Goal: Task Accomplishment & Management: Use online tool/utility

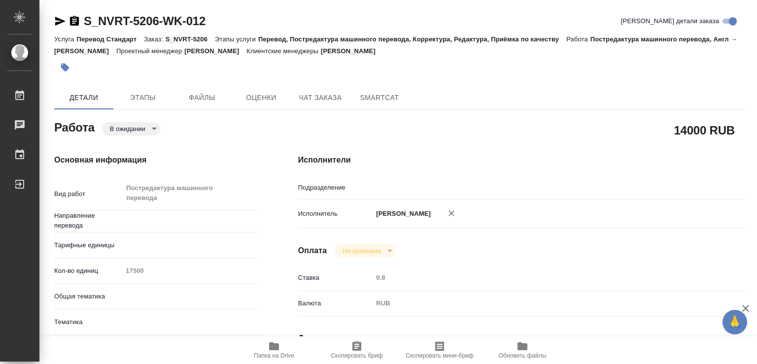
type input "англ-рус"
type input "MedLinguists"
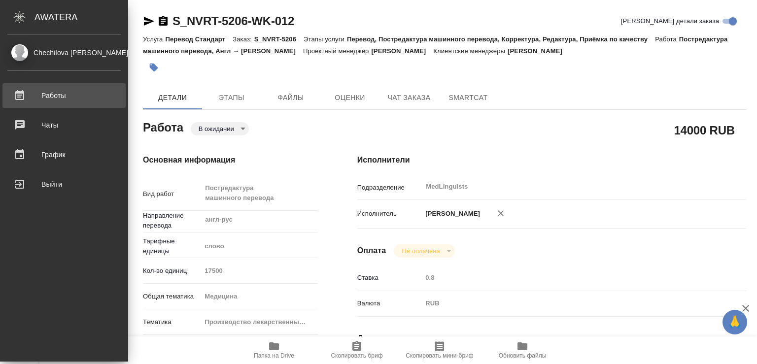
click at [60, 96] on div "Работы" at bounding box center [63, 95] width 113 height 15
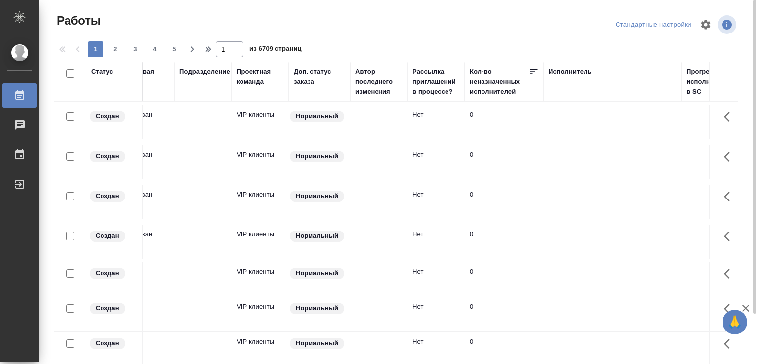
click at [757, 63] on tr "Статус Код работы Код заказа Клиент Вид работ Вид услуги Языковая пара Подразде…" at bounding box center [752, 82] width 2021 height 40
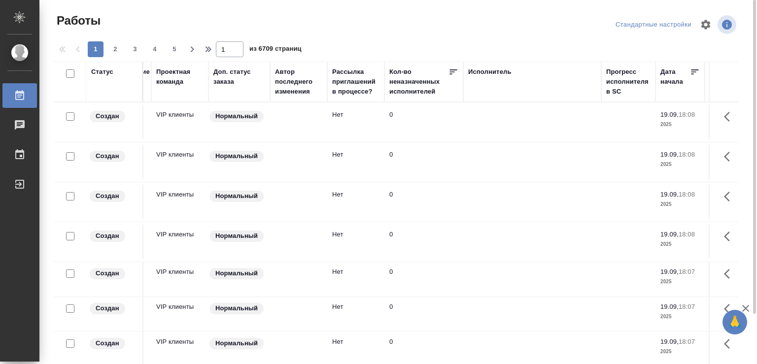
click at [537, 75] on div "Исполнитель" at bounding box center [532, 72] width 128 height 10
click at [488, 73] on div "Исполнитель" at bounding box center [489, 72] width 43 height 10
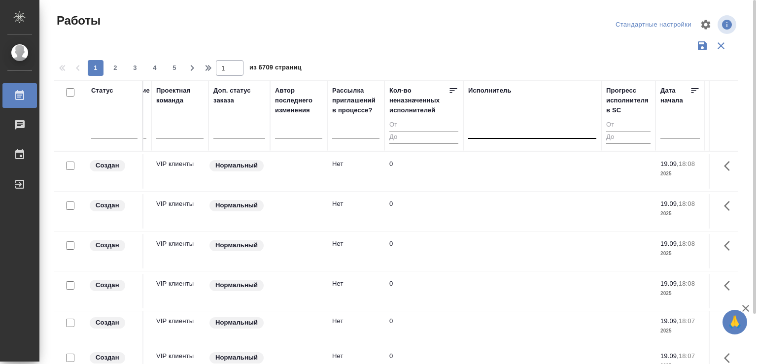
click at [507, 132] on div at bounding box center [532, 129] width 128 height 14
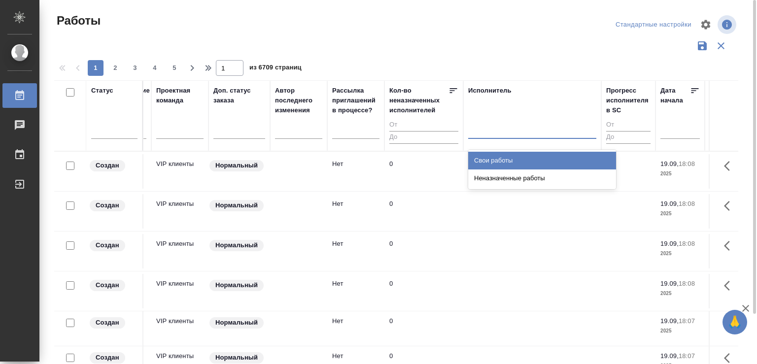
click at [492, 154] on div "Свои работы" at bounding box center [542, 161] width 148 height 18
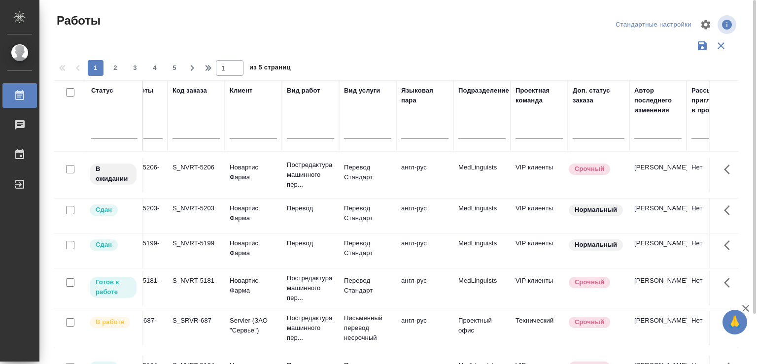
scroll to position [0, 0]
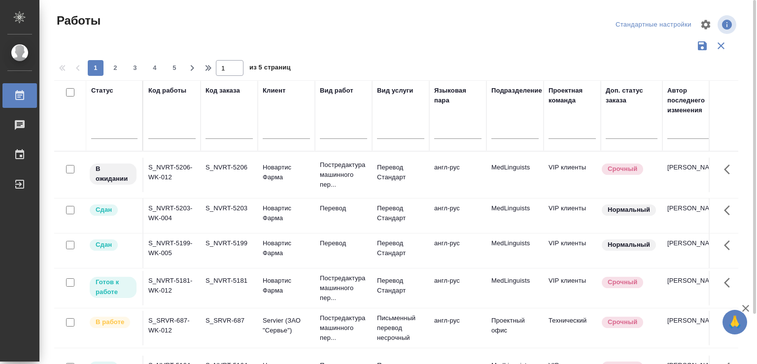
drag, startPoint x: 179, startPoint y: 114, endPoint x: 36, endPoint y: 123, distance: 143.3
click at [54, 123] on div "Статус Код работы Код заказа Клиент Вид работ Вид услуги Языковая пара Подразде…" at bounding box center [396, 257] width 684 height 355
